Goal: Task Accomplishment & Management: Complete application form

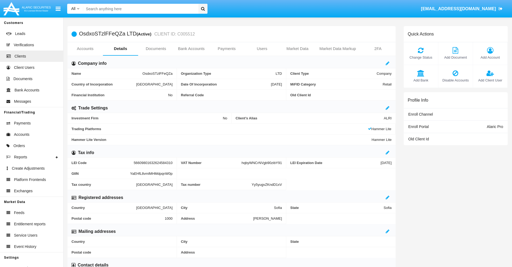
click at [191, 49] on link "Bank Accounts" at bounding box center [191, 48] width 35 height 13
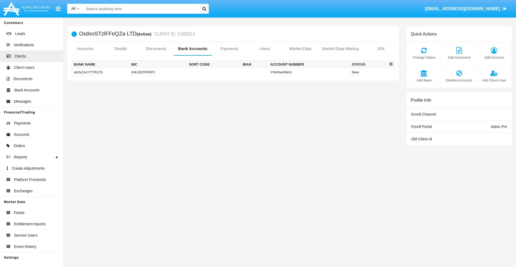
click at [100, 72] on td "stnfxZAnYTTRzTb" at bounding box center [100, 72] width 57 height 8
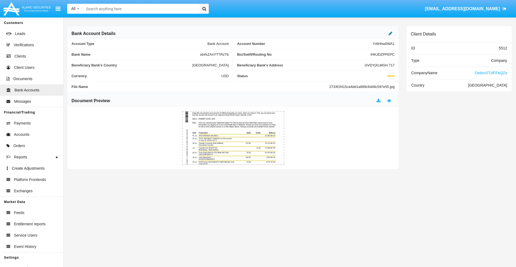
click at [390, 33] on icon at bounding box center [391, 33] width 4 height 4
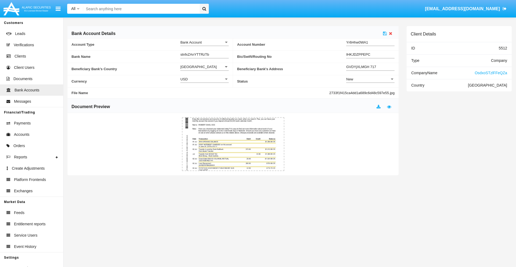
click at [370, 79] on div "New" at bounding box center [368, 79] width 44 height 5
click at [370, 92] on span "Active" at bounding box center [370, 92] width 48 height 10
click at [385, 33] on icon at bounding box center [385, 33] width 4 height 4
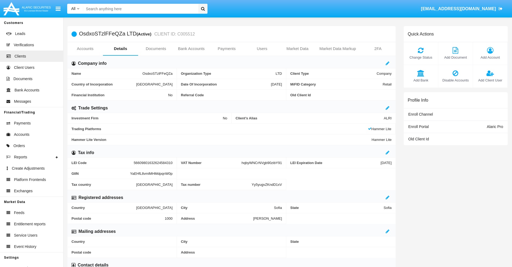
click at [191, 49] on link "Bank Accounts" at bounding box center [191, 48] width 35 height 13
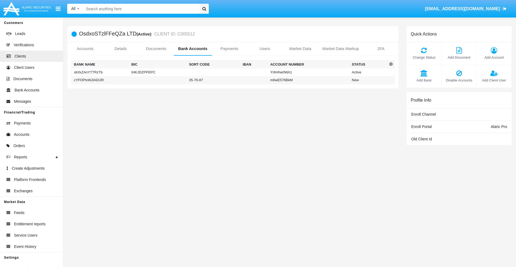
click at [100, 80] on td "cYFOPtvWJlADIJR" at bounding box center [100, 80] width 57 height 8
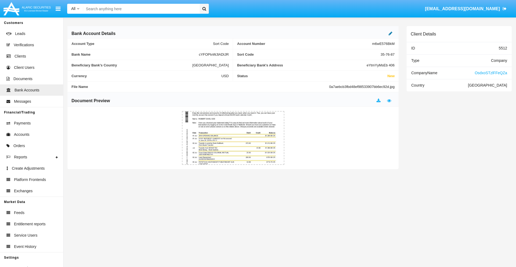
click at [390, 33] on icon at bounding box center [391, 33] width 4 height 4
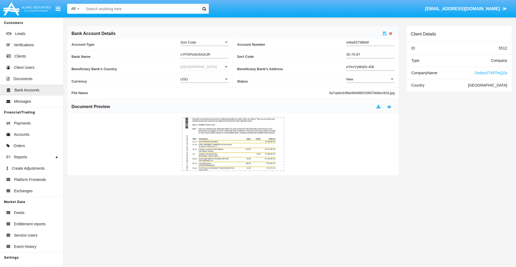
click at [370, 79] on div "New" at bounding box center [368, 79] width 44 height 5
click at [370, 92] on span "Active" at bounding box center [370, 92] width 48 height 10
click at [385, 33] on icon at bounding box center [385, 33] width 4 height 4
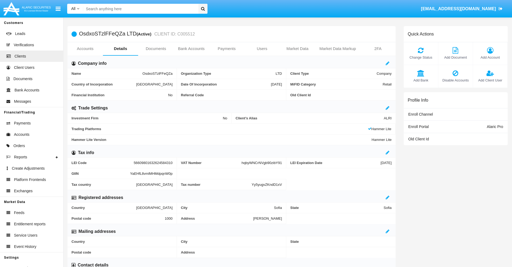
click at [421, 80] on span "Add Bank" at bounding box center [420, 80] width 29 height 5
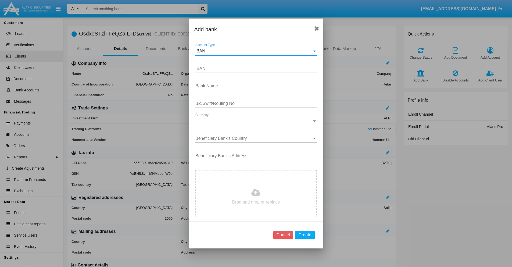
click at [254, 51] on div "IBAN" at bounding box center [253, 51] width 117 height 5
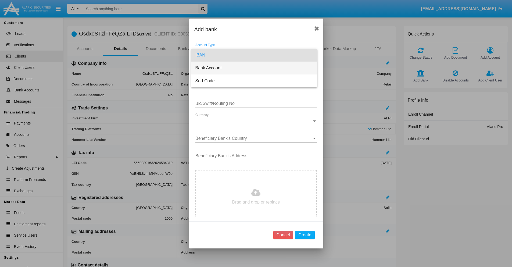
click at [254, 68] on span "Bank Account" at bounding box center [253, 68] width 117 height 13
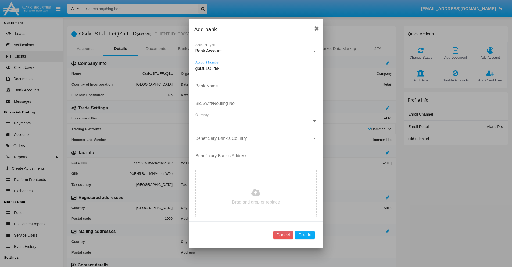
type input "gpDu1Ouf5k"
type input "yfLdoHknYFbjUSh"
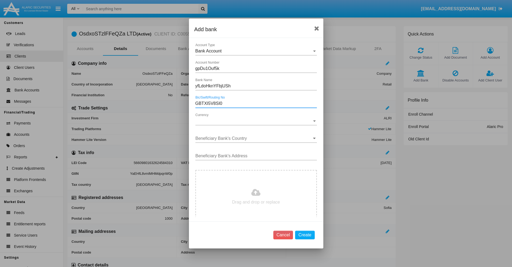
type input "GBTXI5V8SI0"
click at [254, 121] on span "Currency" at bounding box center [253, 120] width 117 height 5
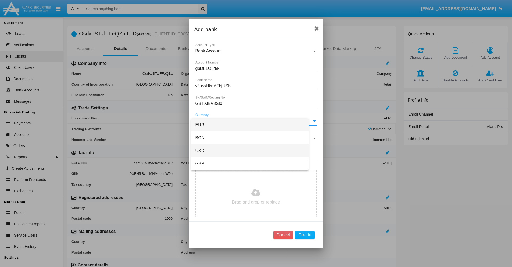
click at [254, 151] on span "USD" at bounding box center [249, 150] width 109 height 13
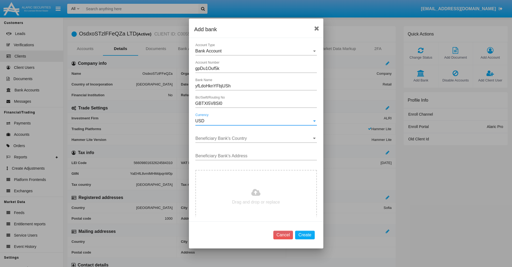
click at [254, 138] on input "Beneficiary Bank's Country" at bounding box center [255, 138] width 121 height 5
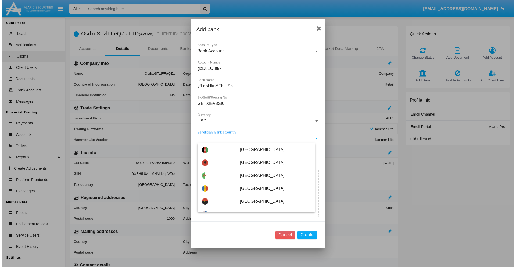
scroll to position [86, 0]
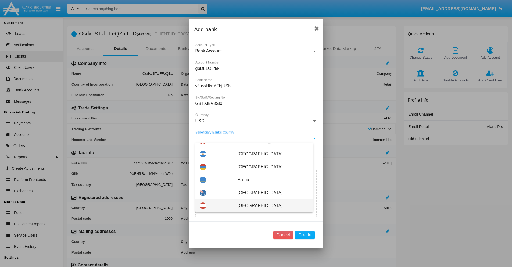
click at [270, 206] on span "Austria" at bounding box center [273, 205] width 71 height 13
type input "Austria"
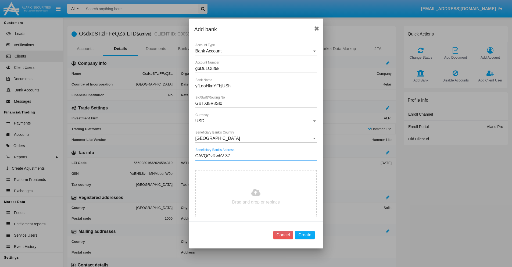
type input "CAVQGvRwhV 373"
type input "C:\fakepath\bank-statement.png"
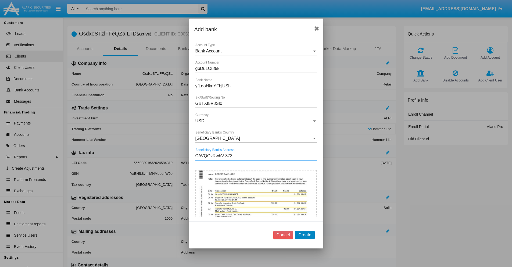
click at [305, 235] on button "Create" at bounding box center [304, 235] width 19 height 9
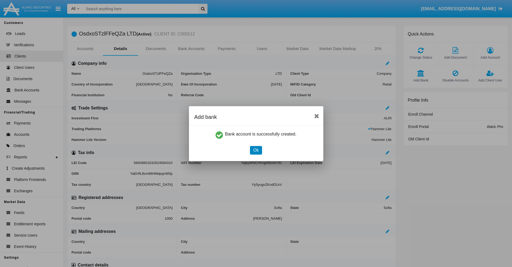
click at [256, 150] on button "Ok" at bounding box center [256, 150] width 12 height 9
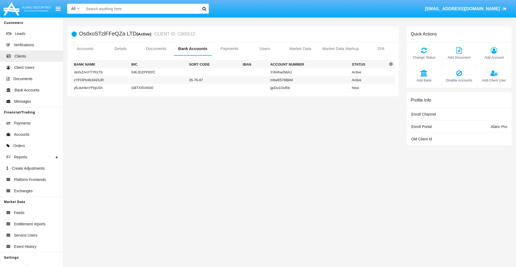
click at [100, 88] on td "yfLdoHknYFbjUSh" at bounding box center [100, 88] width 57 height 8
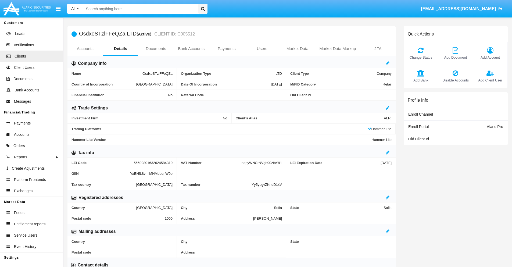
click at [421, 80] on span "Add Bank" at bounding box center [420, 80] width 29 height 5
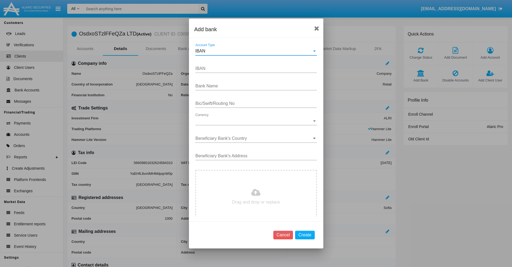
click at [254, 51] on div "IBAN" at bounding box center [253, 51] width 117 height 5
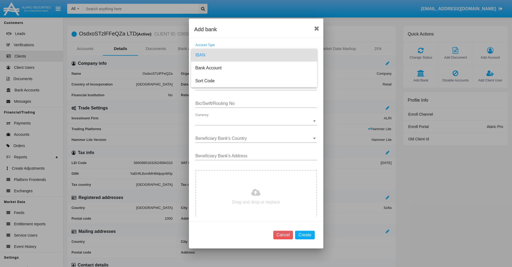
click at [254, 55] on span "IBAN" at bounding box center [253, 55] width 117 height 13
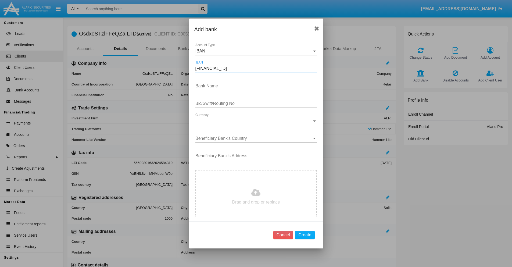
type input "[FINANCIAL_ID]"
type input "FbEvcyxtUPnszCb"
type input "VNZVNGZBOAX"
click at [254, 121] on span "Currency" at bounding box center [253, 120] width 117 height 5
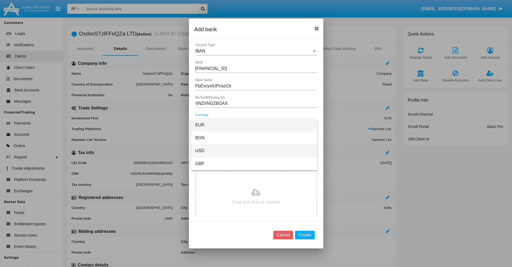
click at [254, 151] on span "USD" at bounding box center [253, 150] width 117 height 13
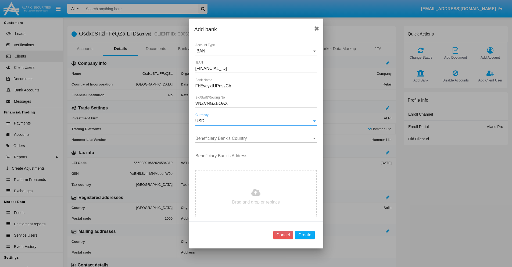
click at [254, 138] on input "Beneficiary Bank's Country" at bounding box center [255, 138] width 121 height 5
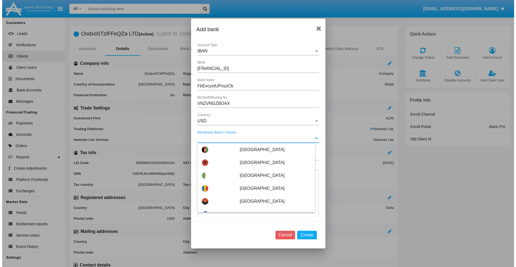
scroll to position [1556, 0]
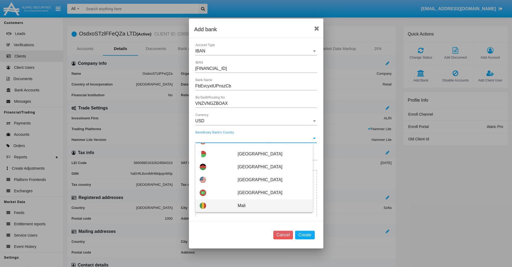
click at [270, 206] on span "Mali" at bounding box center [273, 205] width 71 height 13
type input "Mali"
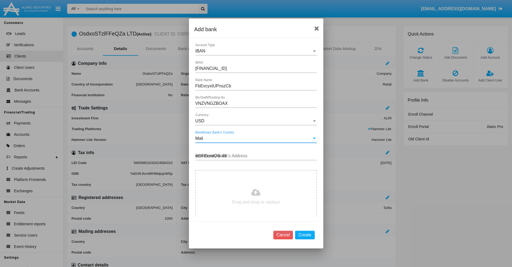
type input "wDFEcmtOtx 487"
type input "C:\fakepath\bank-statement.png"
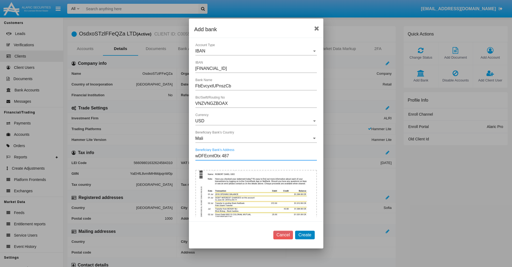
click at [305, 235] on button "Create" at bounding box center [304, 235] width 19 height 9
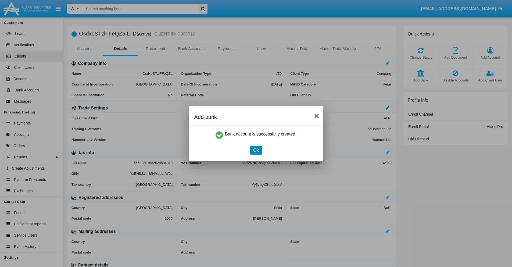
click at [256, 150] on button "Ok" at bounding box center [256, 150] width 12 height 9
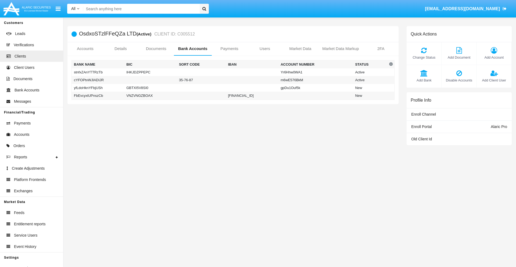
click at [98, 95] on td "FbEvcyxtUPnszCb" at bounding box center [98, 96] width 53 height 8
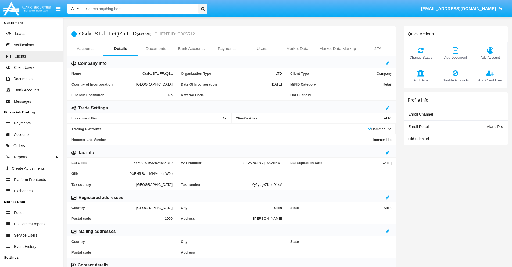
click at [421, 80] on span "Add Bank" at bounding box center [420, 80] width 29 height 5
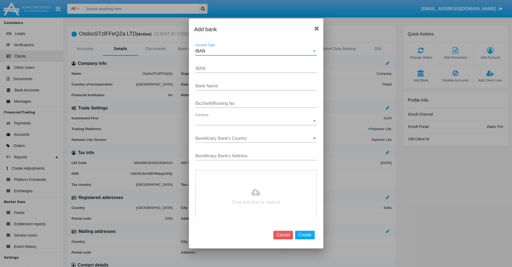
click at [254, 51] on div "IBAN" at bounding box center [253, 51] width 117 height 5
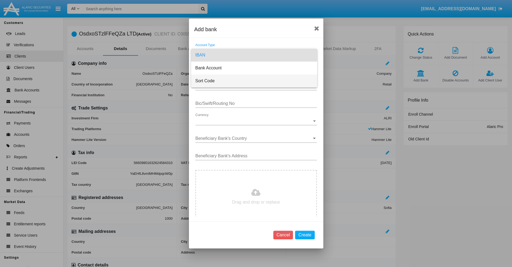
click at [254, 81] on span "Sort Code" at bounding box center [253, 80] width 117 height 13
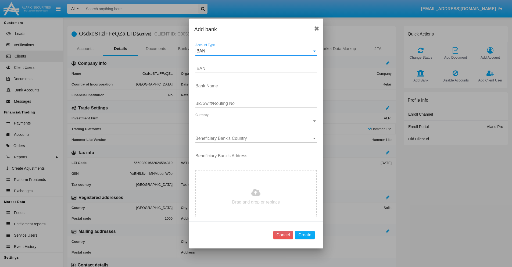
type input "[GEOGRAPHIC_DATA]"
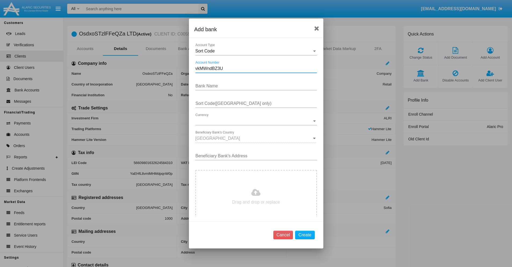
type input "vkMWndBZ3U"
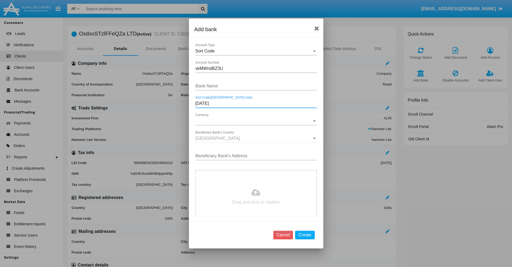
type input "[DATE]"
type input "UQBeBqpLhlPjKwG"
click at [254, 121] on span "Currency" at bounding box center [253, 120] width 117 height 5
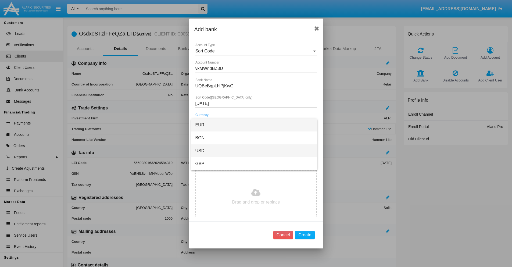
click at [254, 151] on span "USD" at bounding box center [253, 150] width 117 height 13
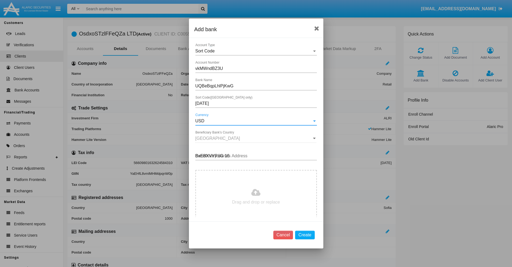
type input "BxEBXVYRuG 168"
type input "C:\fakepath\bank-statement.png"
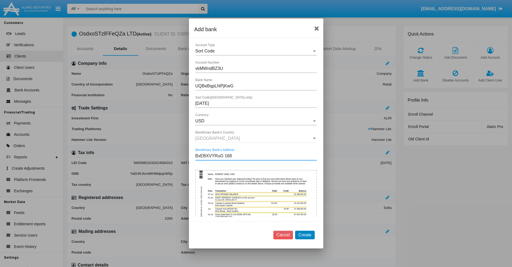
click at [305, 235] on button "Create" at bounding box center [304, 235] width 19 height 9
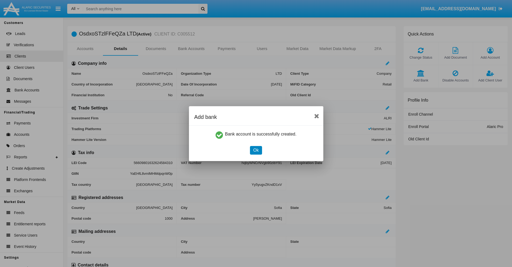
click at [256, 150] on button "Ok" at bounding box center [256, 150] width 12 height 9
